Goal: Information Seeking & Learning: Learn about a topic

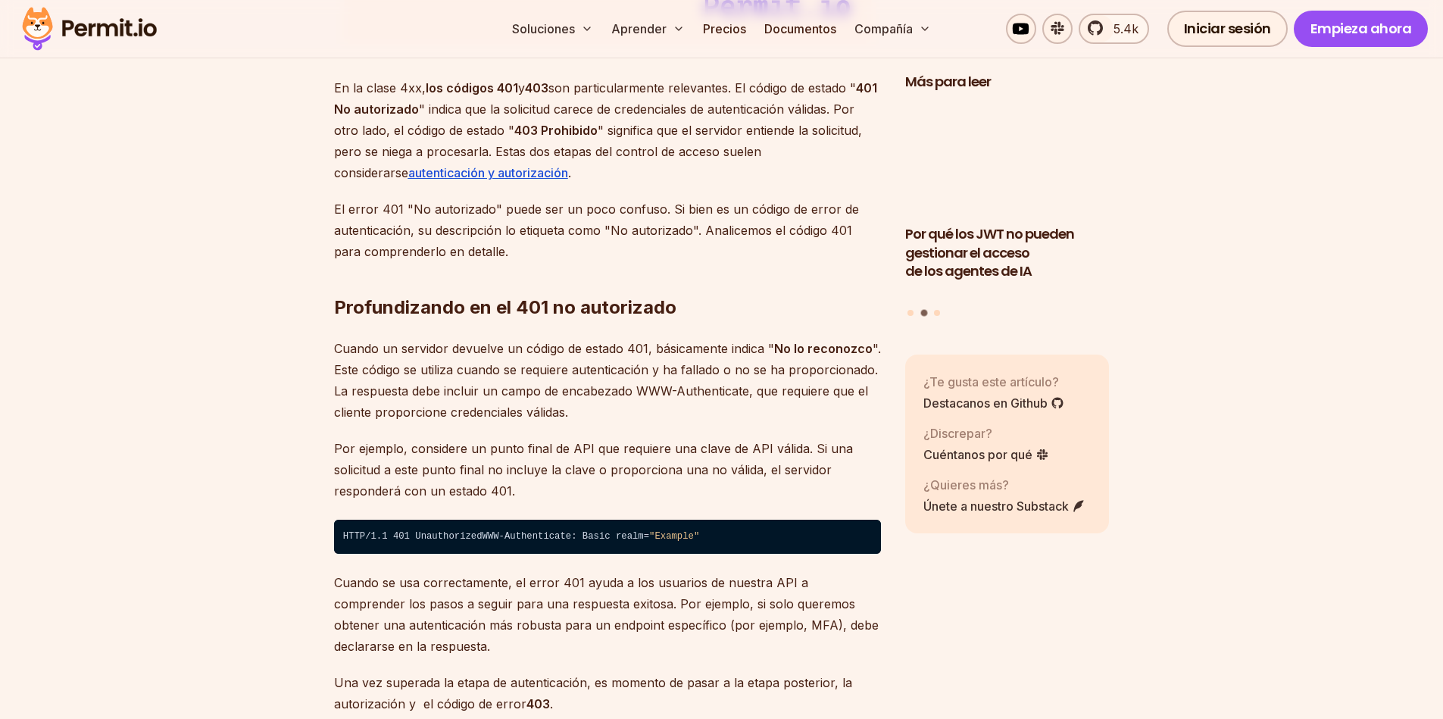
scroll to position [2272, 0]
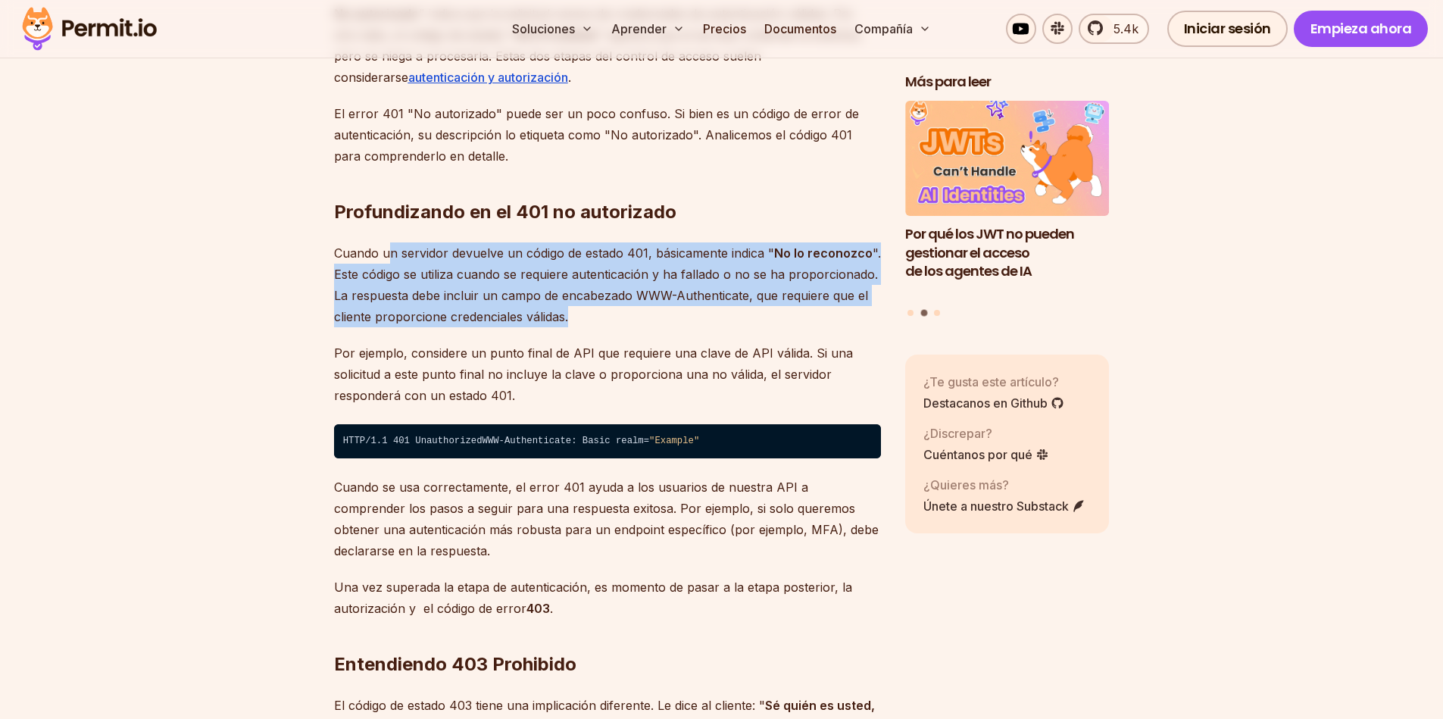
drag, startPoint x: 434, startPoint y: 247, endPoint x: 641, endPoint y: 320, distance: 219.4
click at [649, 320] on p "Cuando un servidor devuelve un código de estado 401, básicamente indica " No lo…" at bounding box center [607, 284] width 547 height 85
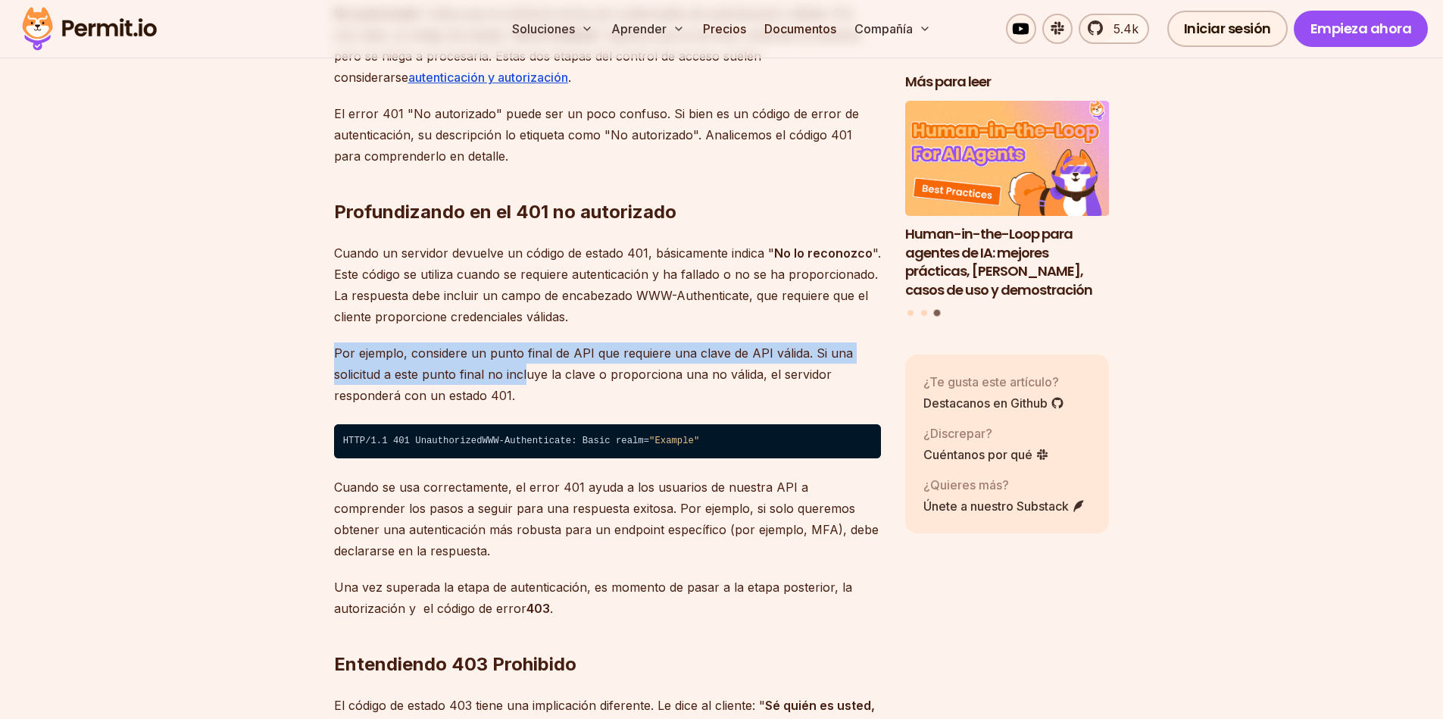
drag, startPoint x: 326, startPoint y: 356, endPoint x: 524, endPoint y: 383, distance: 200.3
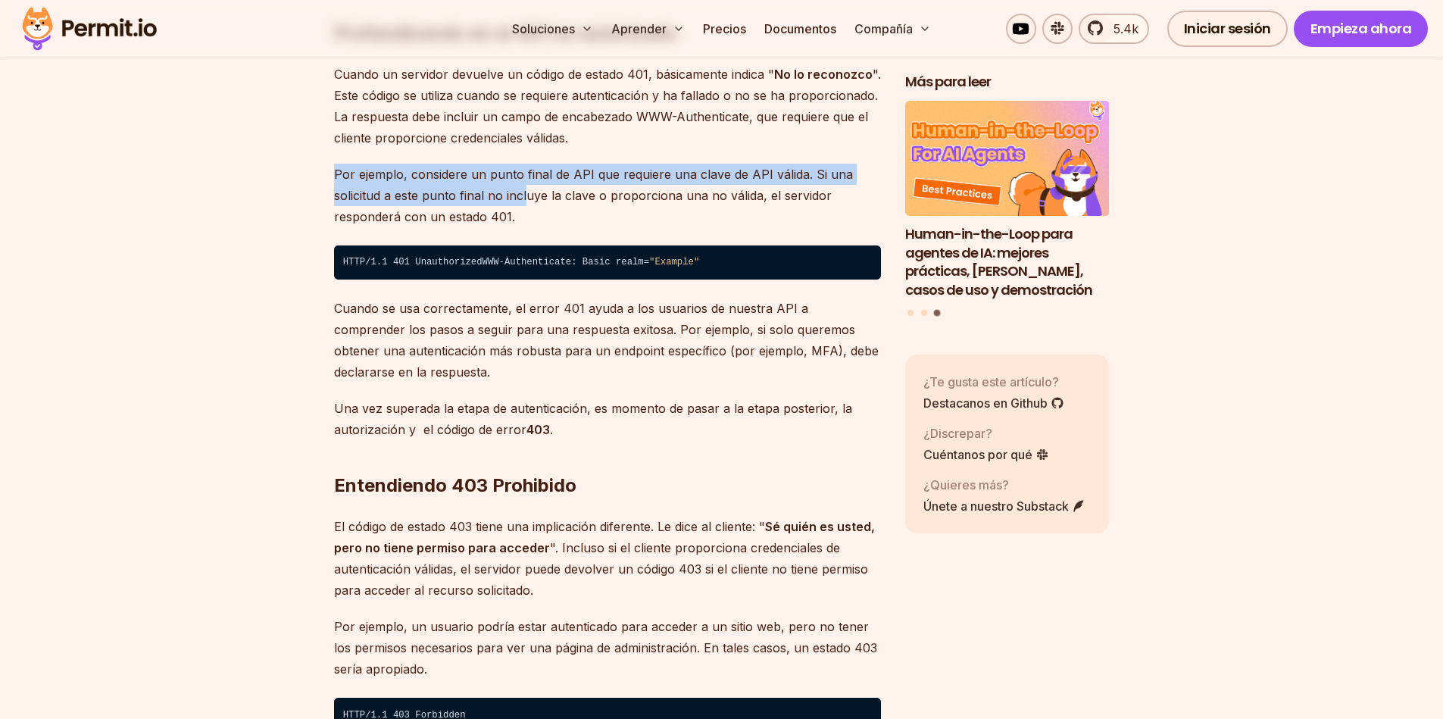
scroll to position [2454, 0]
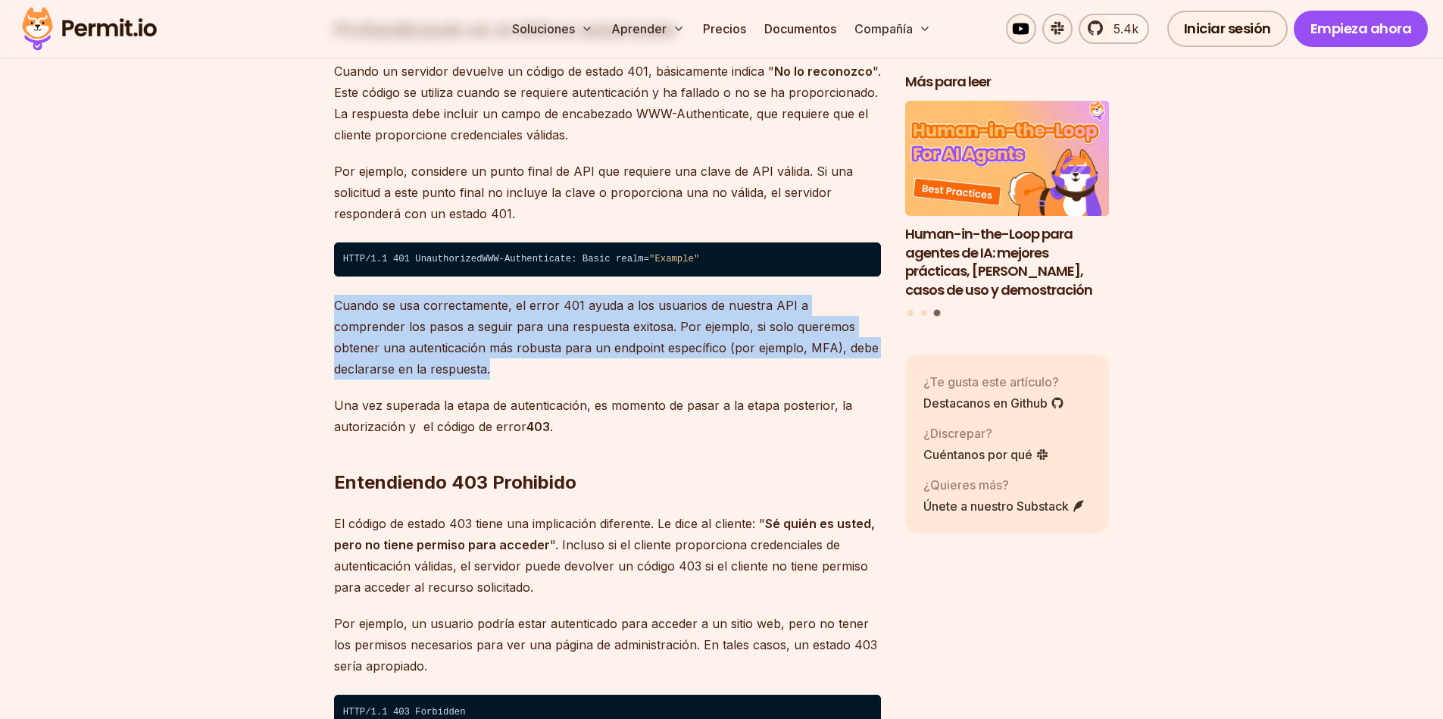
drag, startPoint x: 326, startPoint y: 331, endPoint x: 725, endPoint y: 419, distance: 407.9
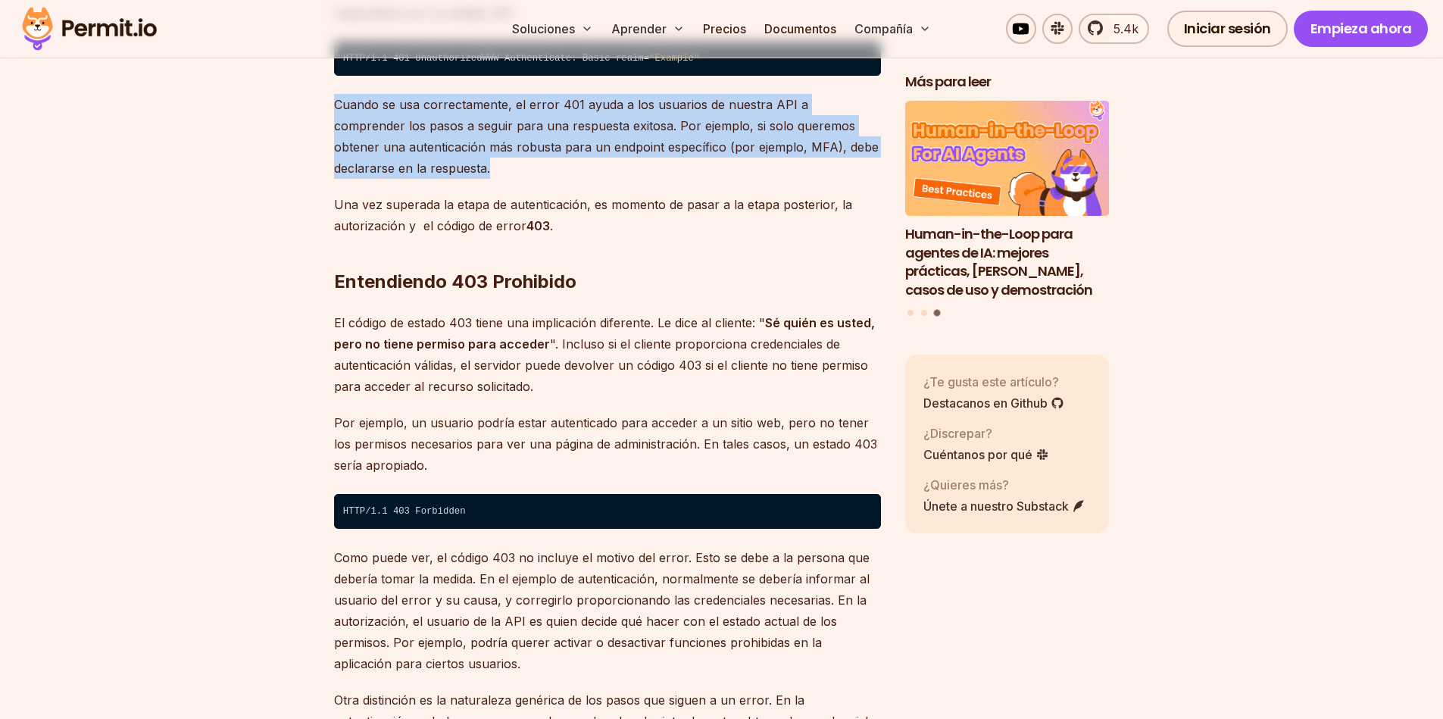
scroll to position [2726, 0]
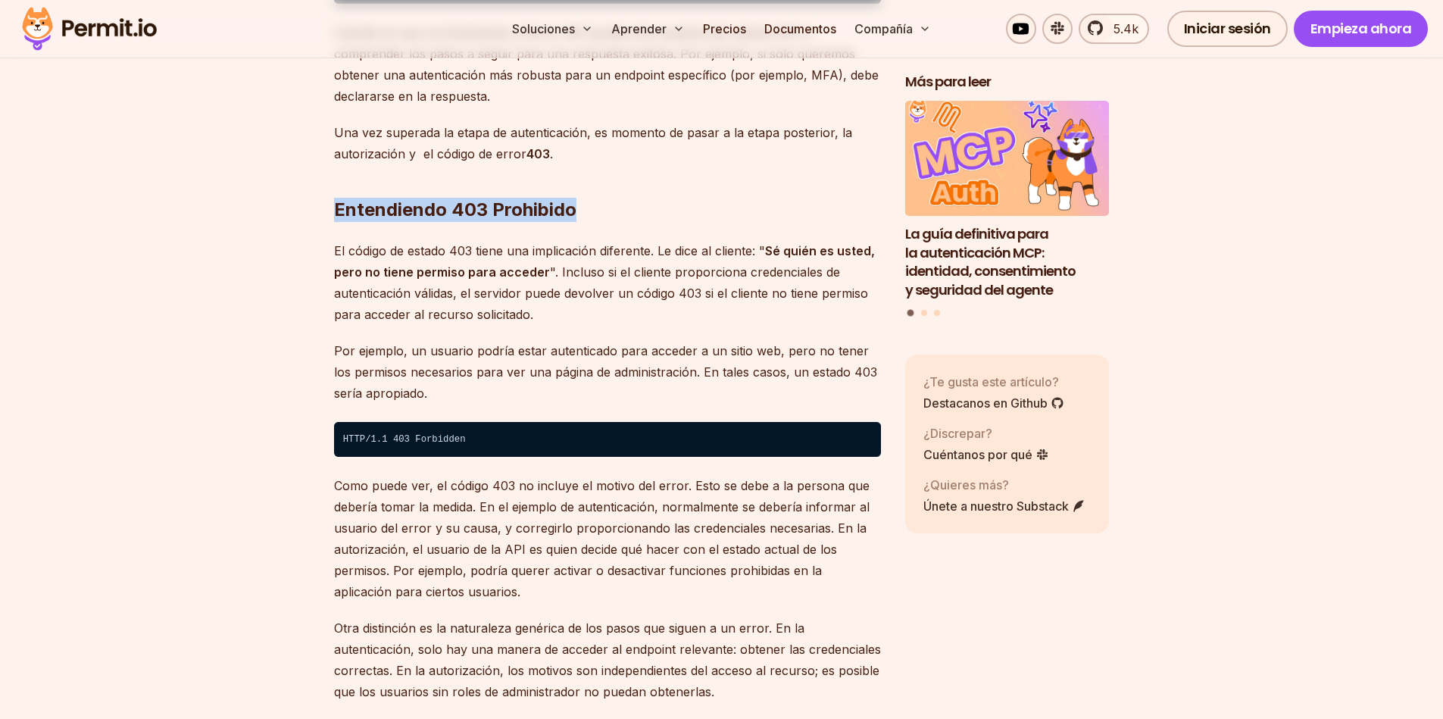
drag, startPoint x: 314, startPoint y: 229, endPoint x: 582, endPoint y: 242, distance: 269.1
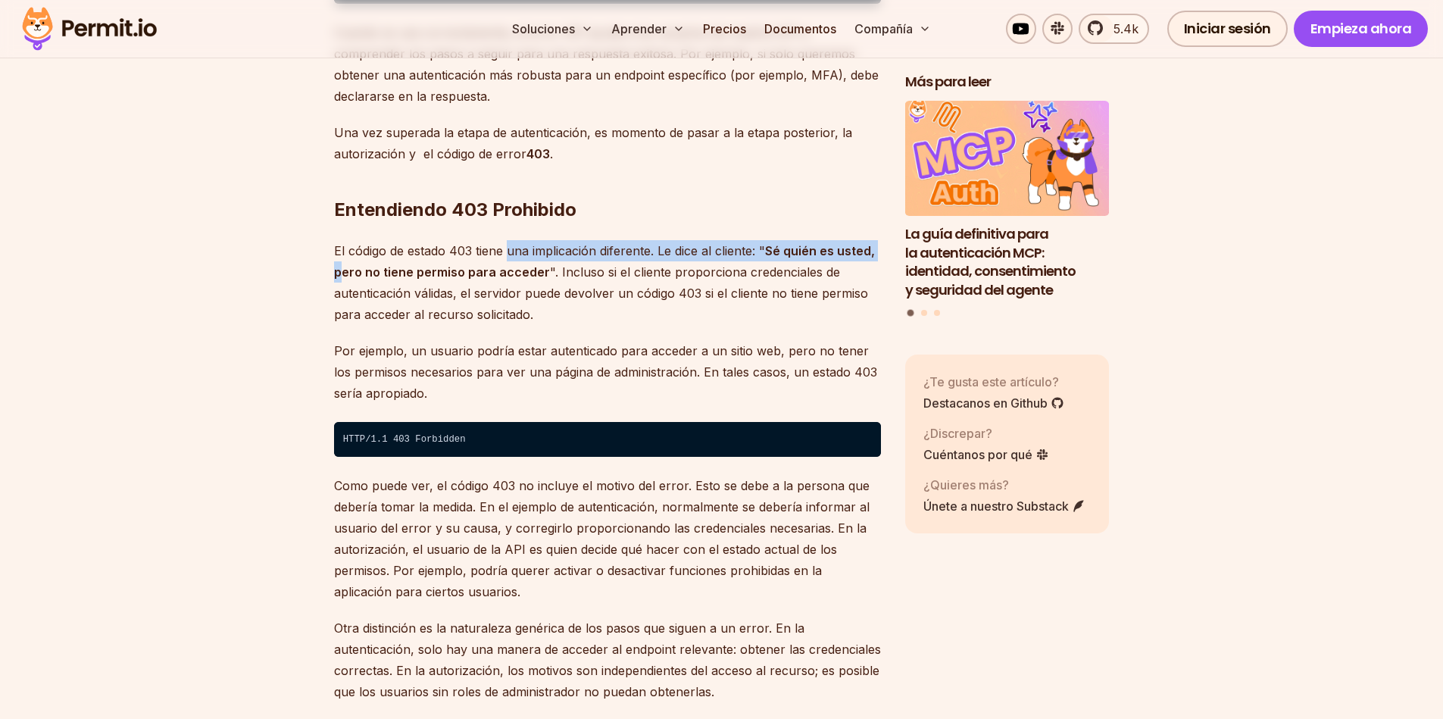
drag, startPoint x: 344, startPoint y: 294, endPoint x: 510, endPoint y: 292, distance: 166.6
click at [510, 292] on p "El código de estado 403 tiene una implicación diferente. Le dice al cliente: " …" at bounding box center [607, 282] width 547 height 85
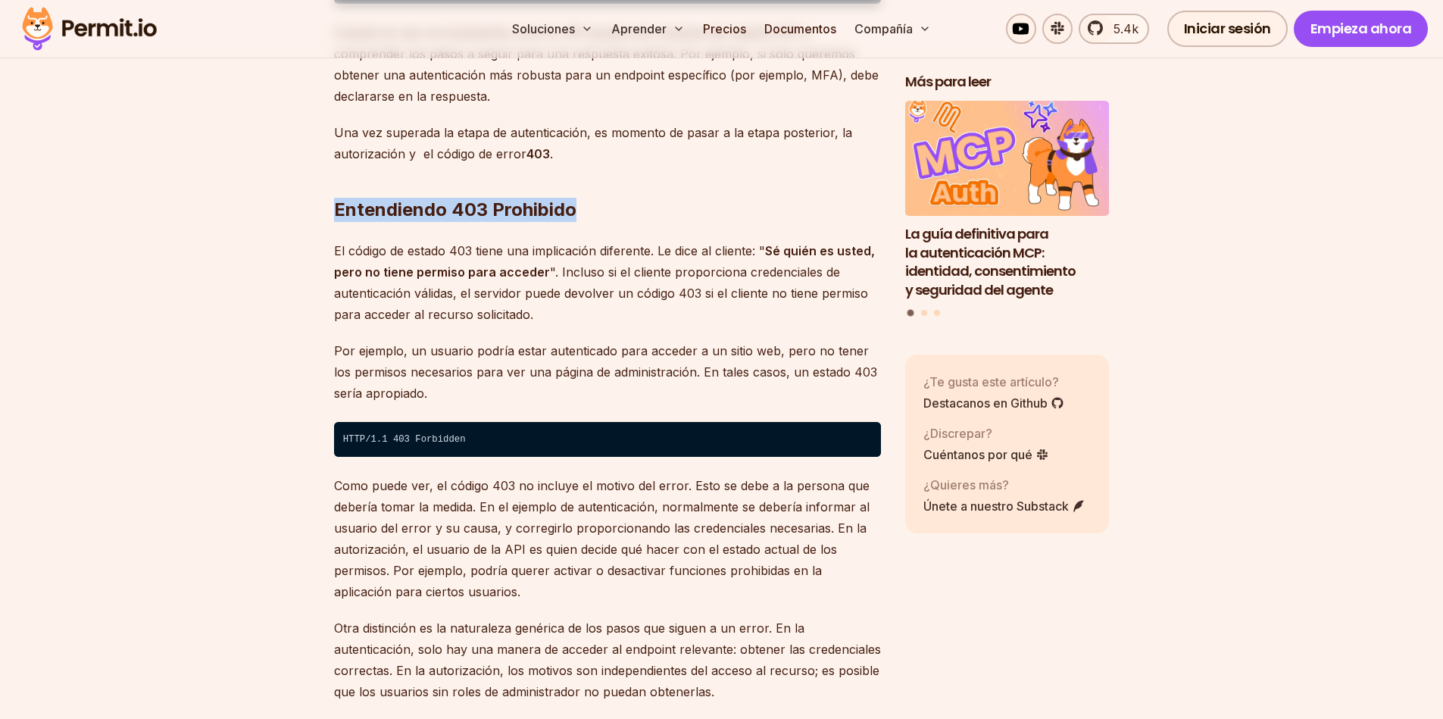
drag, startPoint x: 327, startPoint y: 238, endPoint x: 597, endPoint y: 251, distance: 269.9
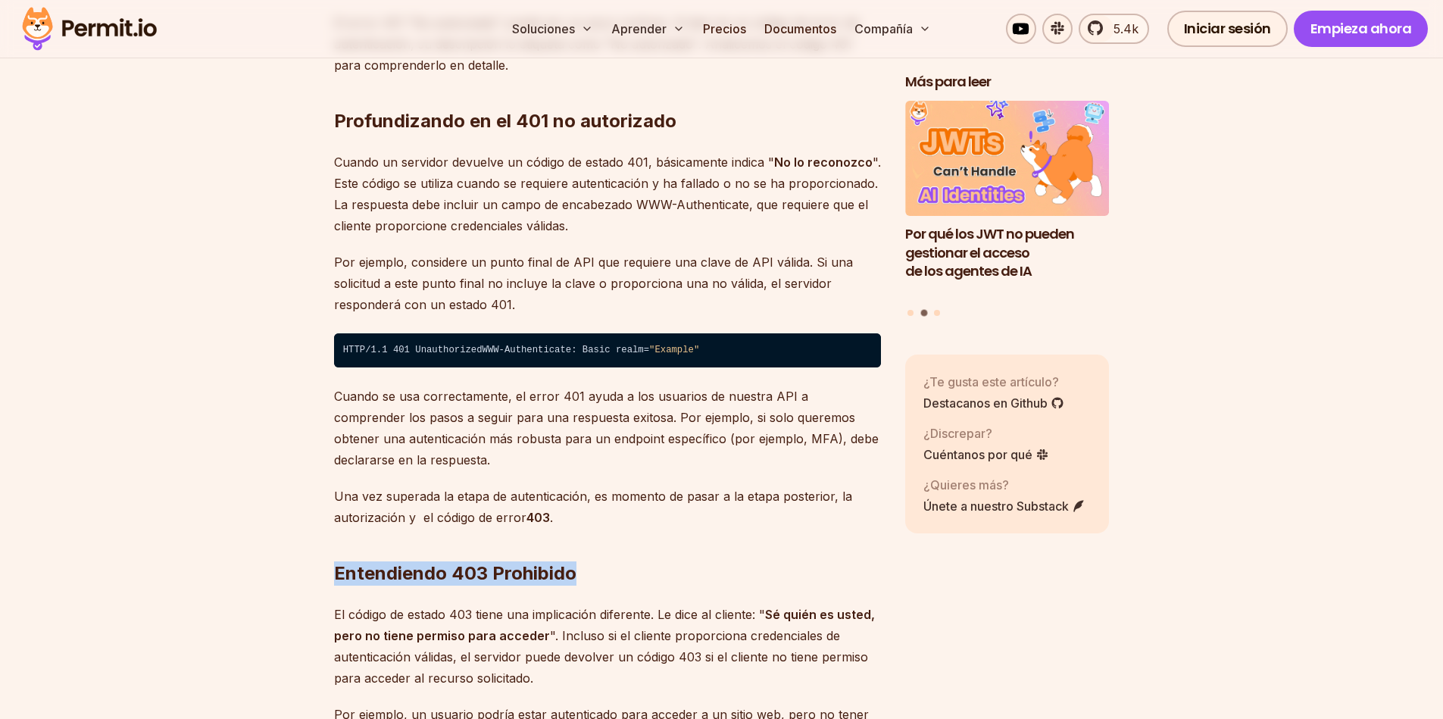
scroll to position [2544, 0]
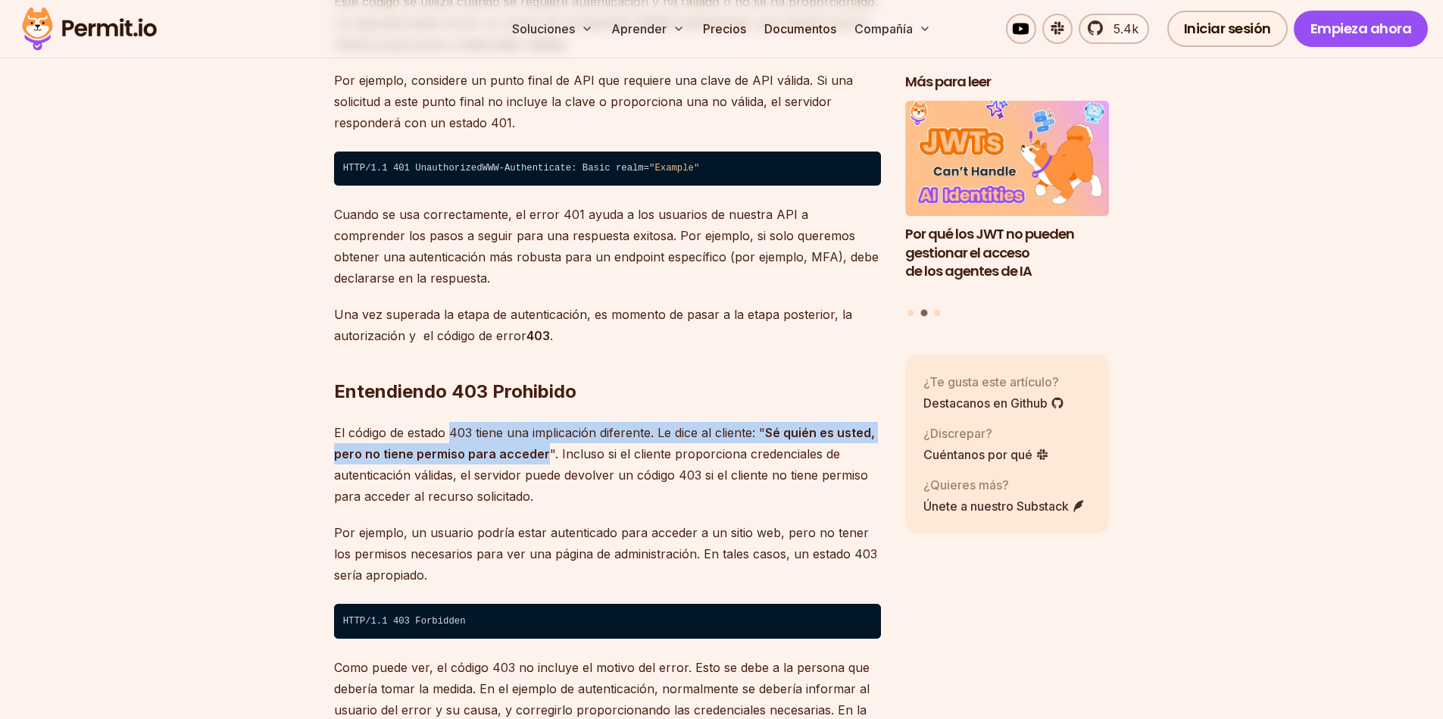
drag, startPoint x: 451, startPoint y: 460, endPoint x: 543, endPoint y: 490, distance: 96.5
click at [543, 490] on p "El código de estado 403 tiene una implicación diferente. Le dice al cliente: " …" at bounding box center [607, 464] width 547 height 85
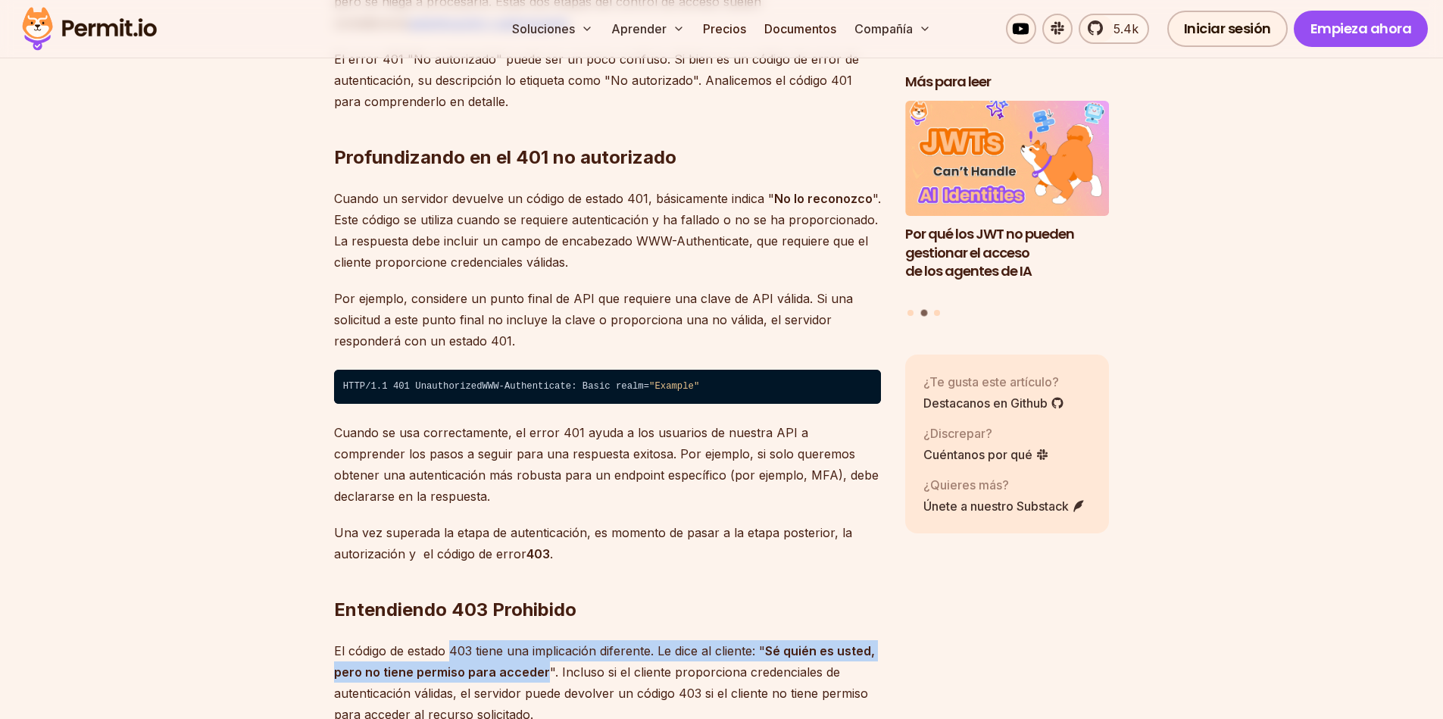
scroll to position [2181, 0]
